Goal: Navigation & Orientation: Understand site structure

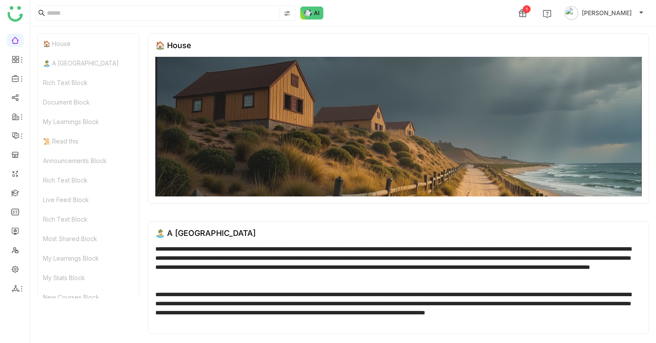
click at [75, 67] on div "🏝️ A [GEOGRAPHIC_DATA]" at bounding box center [88, 63] width 101 height 20
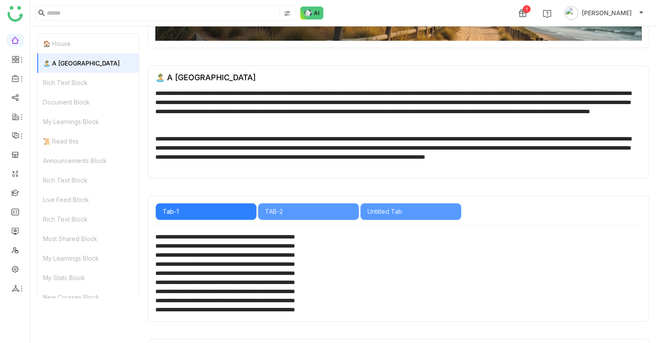
click at [74, 82] on div "Rich Text Block" at bounding box center [88, 83] width 101 height 20
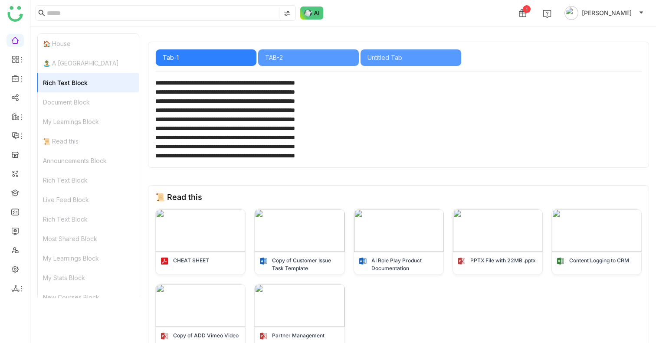
scroll to position [306, 0]
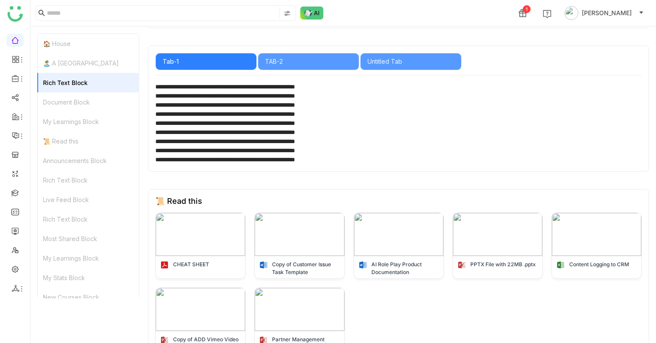
click at [76, 120] on div "My Learnings Block" at bounding box center [88, 122] width 101 height 20
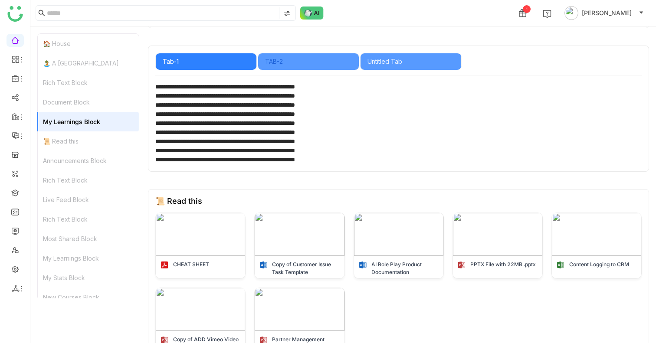
click at [322, 66] on div "TAB-2" at bounding box center [308, 62] width 87 height 10
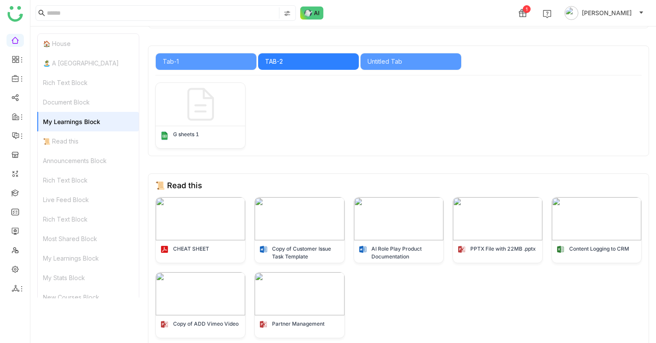
click at [102, 106] on div "Document Block" at bounding box center [88, 102] width 101 height 20
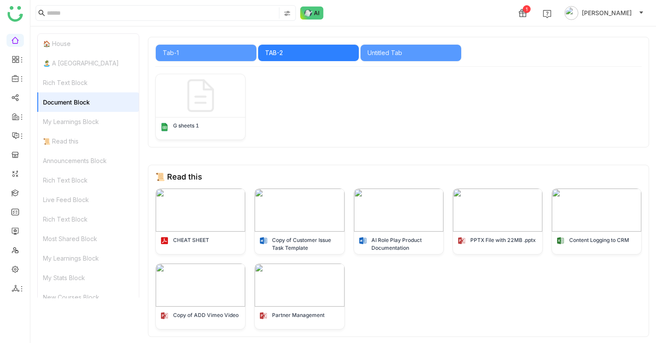
scroll to position [300, 0]
